Goal: Navigation & Orientation: Find specific page/section

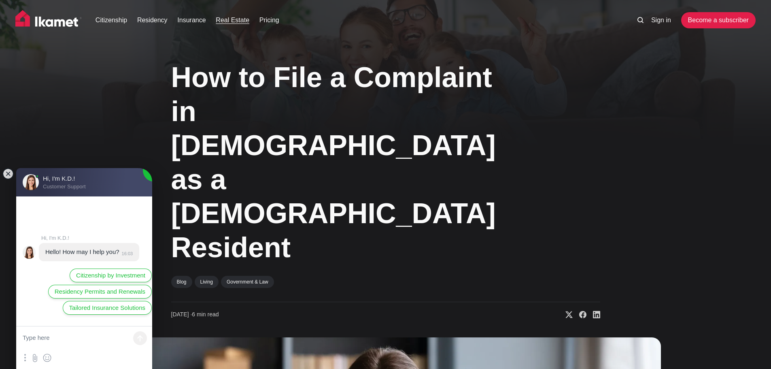
click at [225, 20] on link "Real Estate" at bounding box center [233, 20] width 34 height 10
click at [232, 18] on link "Real Estate" at bounding box center [233, 20] width 34 height 10
click at [229, 21] on link "Real Estate" at bounding box center [233, 20] width 34 height 10
click at [230, 20] on link "Real Estate" at bounding box center [233, 20] width 34 height 10
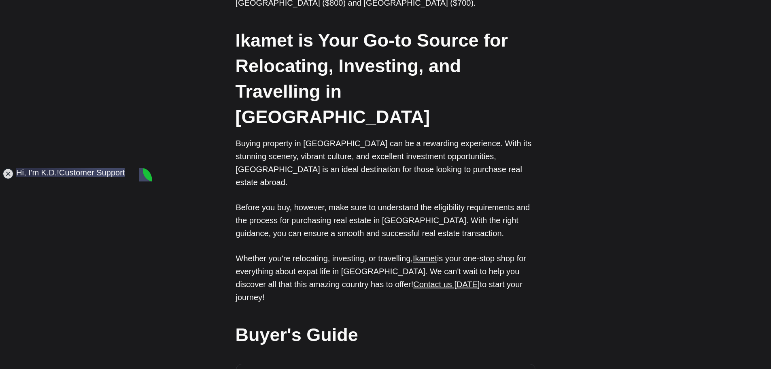
scroll to position [2064, 0]
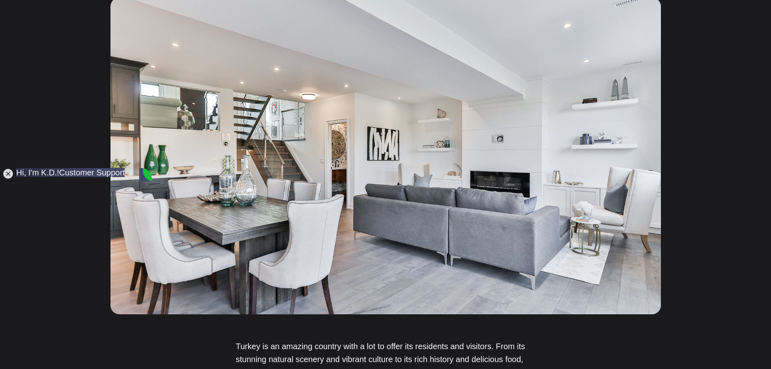
scroll to position [0, 0]
